Goal: Find specific page/section: Find specific page/section

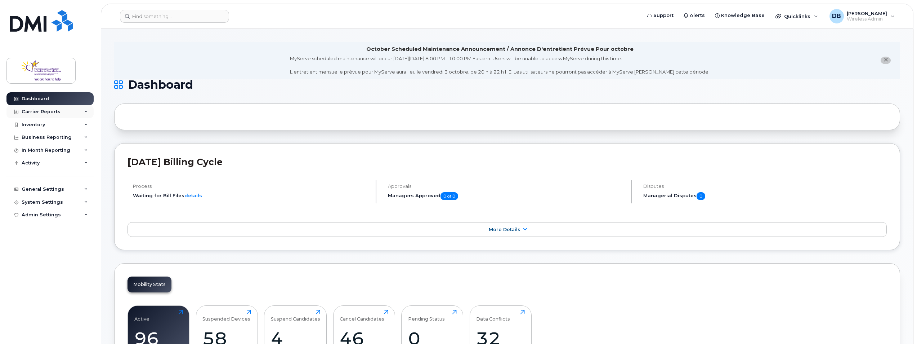
click at [49, 113] on div "Carrier Reports" at bounding box center [41, 112] width 39 height 6
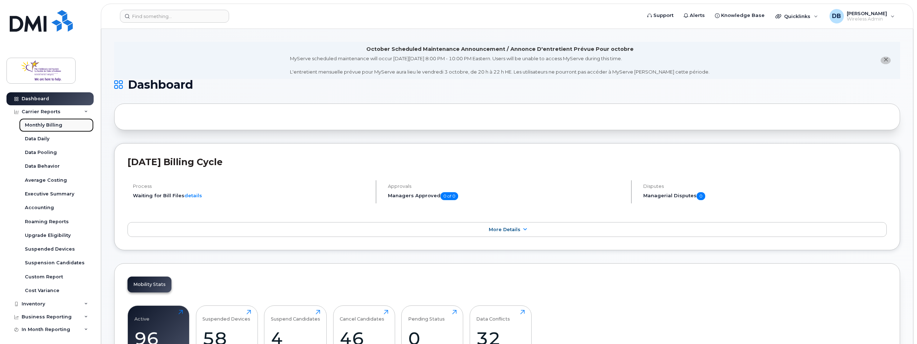
click at [51, 120] on link "Monthly Billing" at bounding box center [56, 125] width 75 height 14
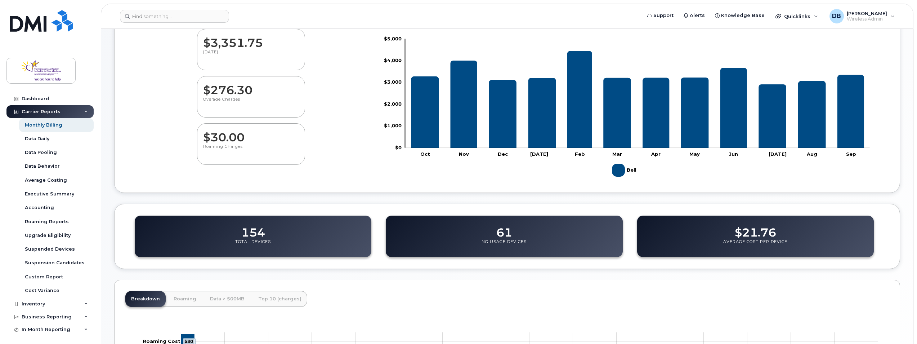
scroll to position [40, 0]
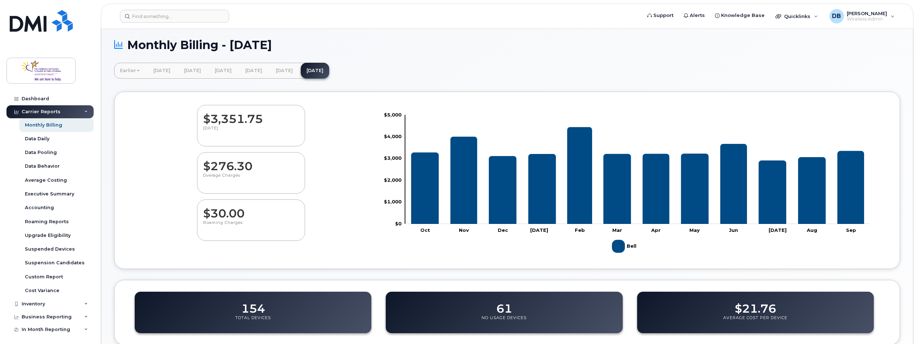
click at [84, 110] on icon at bounding box center [86, 112] width 4 height 4
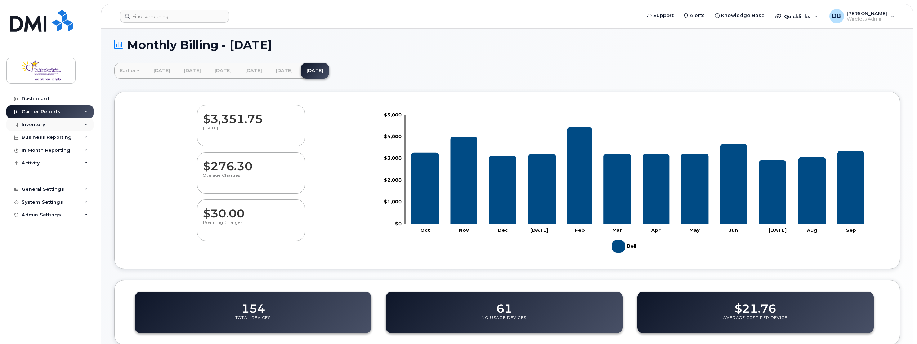
click at [46, 126] on div "Inventory" at bounding box center [49, 124] width 87 height 13
click at [44, 139] on div "Mobility Devices" at bounding box center [45, 137] width 41 height 6
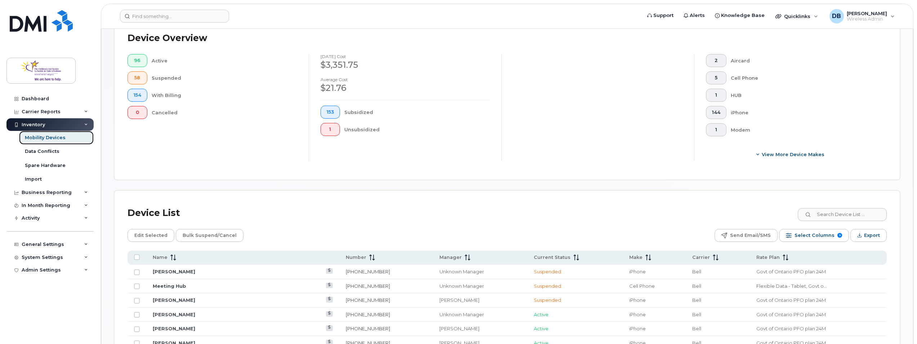
scroll to position [252, 0]
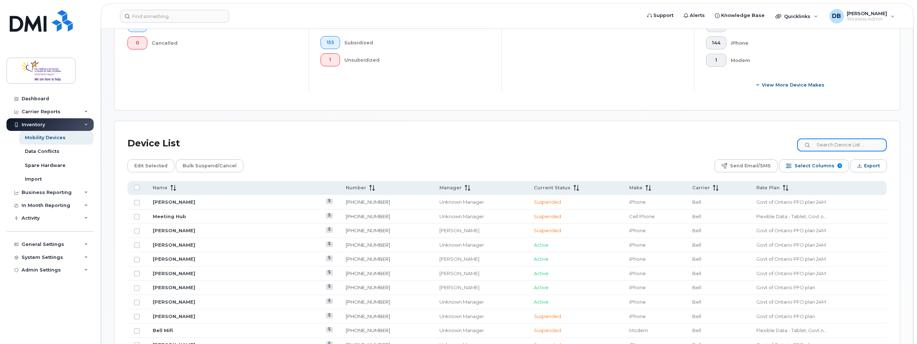
click at [826, 149] on input at bounding box center [842, 144] width 90 height 13
type input "alyssa"
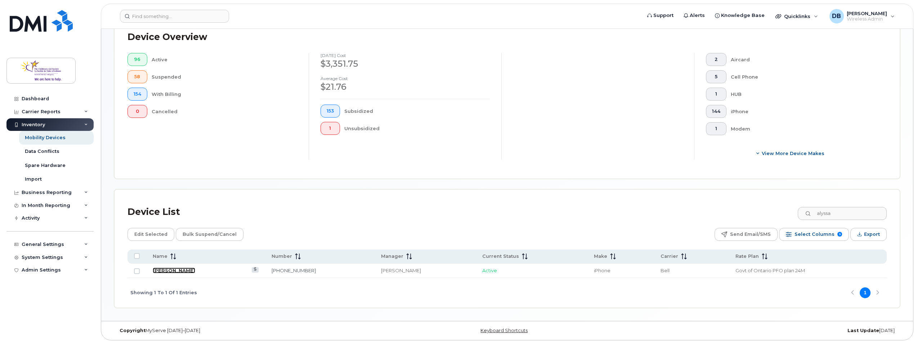
click at [190, 269] on link "Alyssa Martineau" at bounding box center [174, 270] width 42 height 6
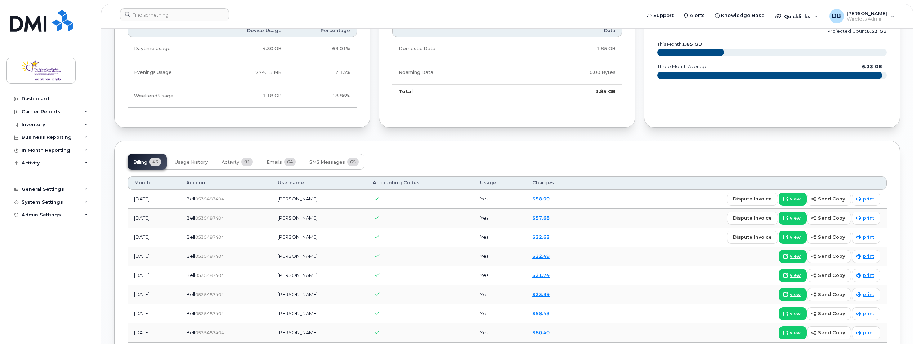
scroll to position [504, 0]
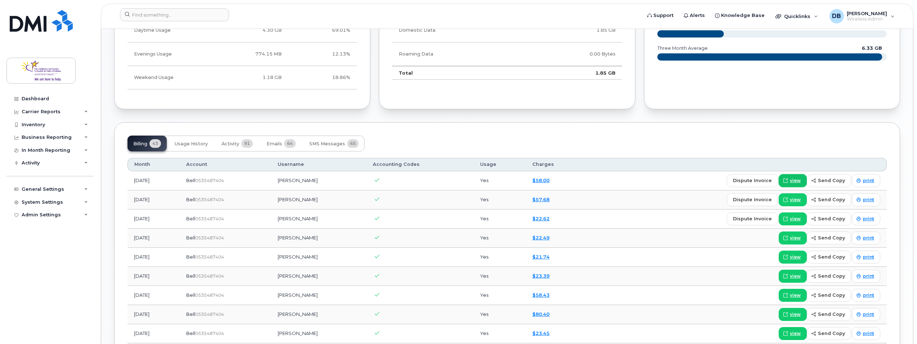
click at [794, 181] on span "view" at bounding box center [795, 180] width 11 height 6
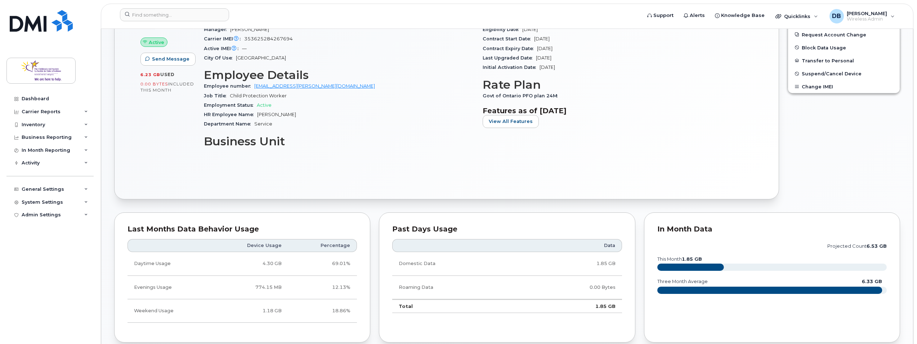
scroll to position [144, 0]
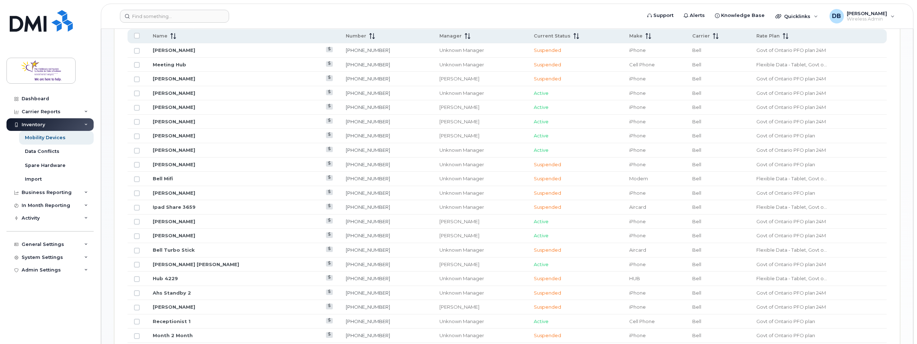
scroll to position [188, 0]
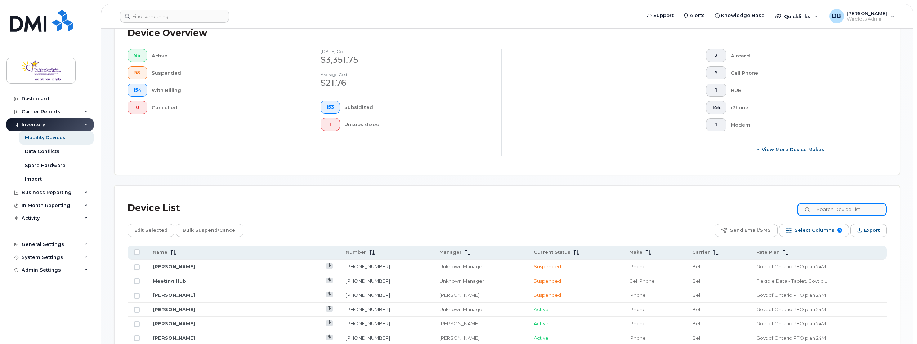
click at [828, 213] on input at bounding box center [842, 209] width 90 height 13
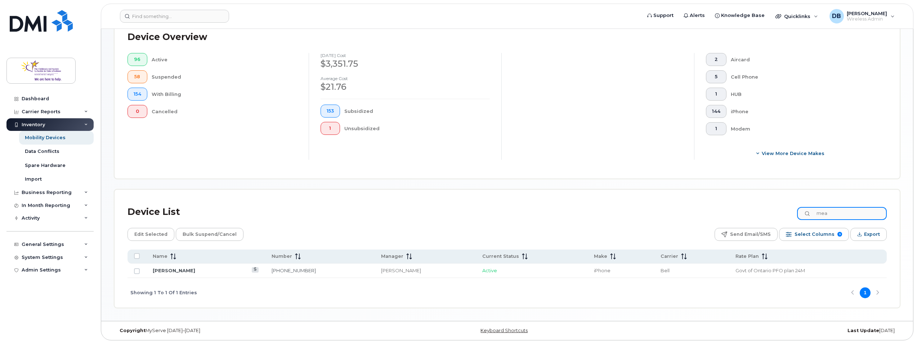
scroll to position [184, 0]
type input "mea"
click at [163, 274] on td "Meagan Watson" at bounding box center [205, 270] width 119 height 14
click at [166, 273] on link "[PERSON_NAME]" at bounding box center [174, 270] width 42 height 6
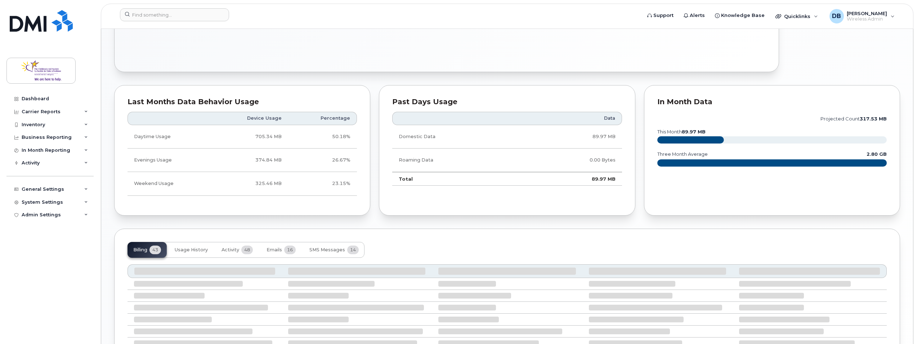
scroll to position [481, 0]
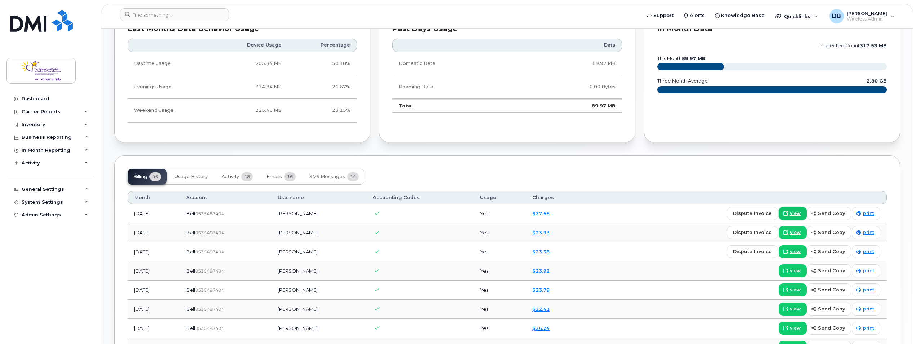
click at [797, 214] on span "view" at bounding box center [795, 213] width 11 height 6
